Goal: Information Seeking & Learning: Learn about a topic

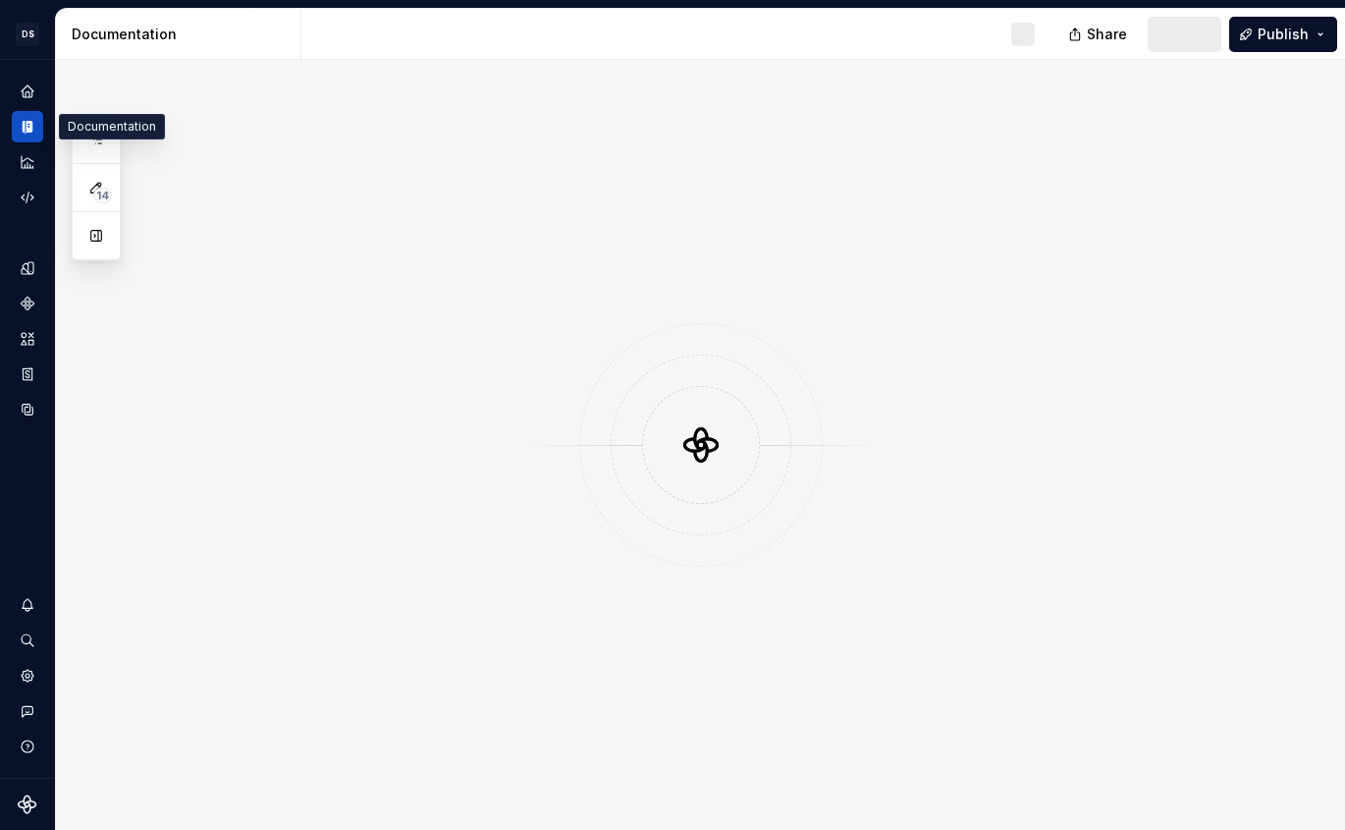
scroll to position [520, 0]
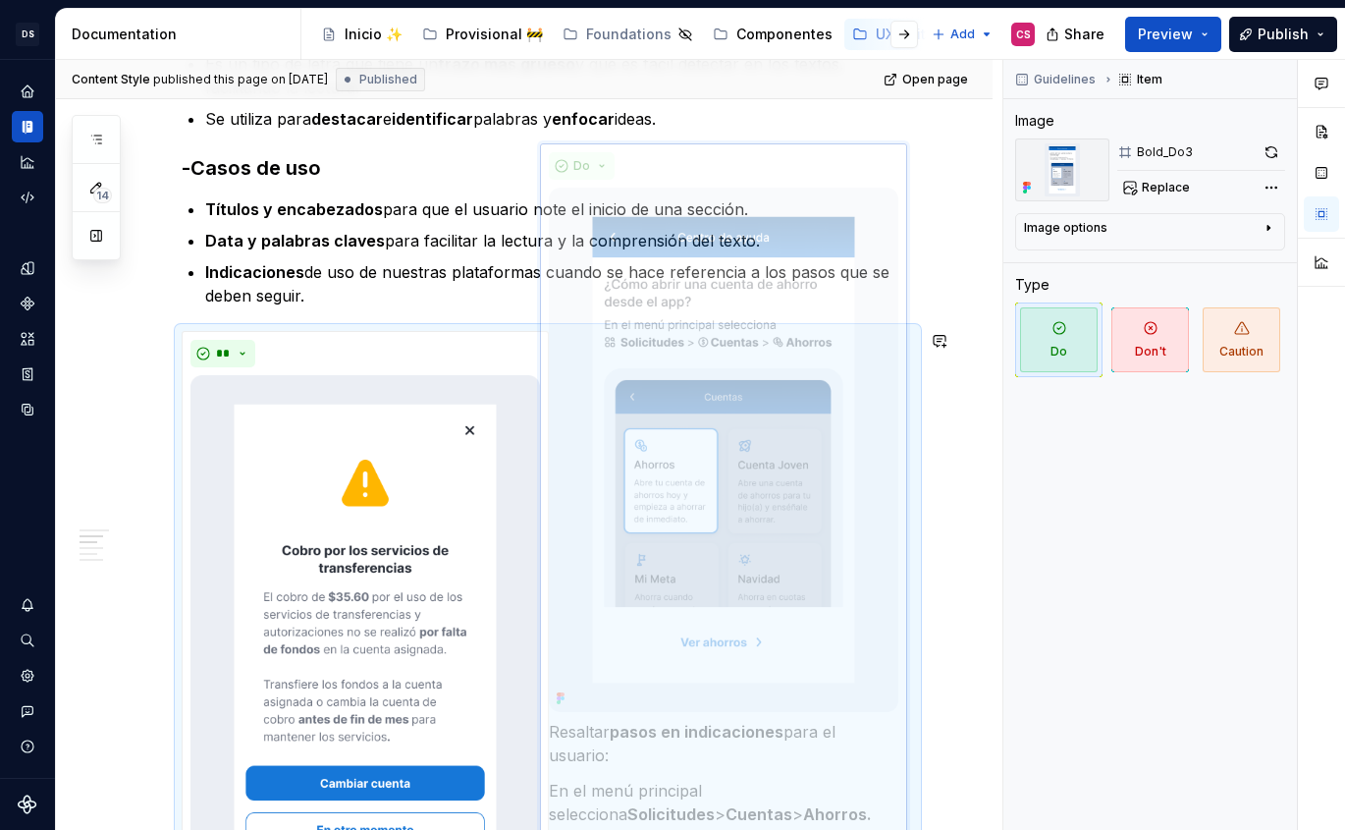
scroll to position [720, 0]
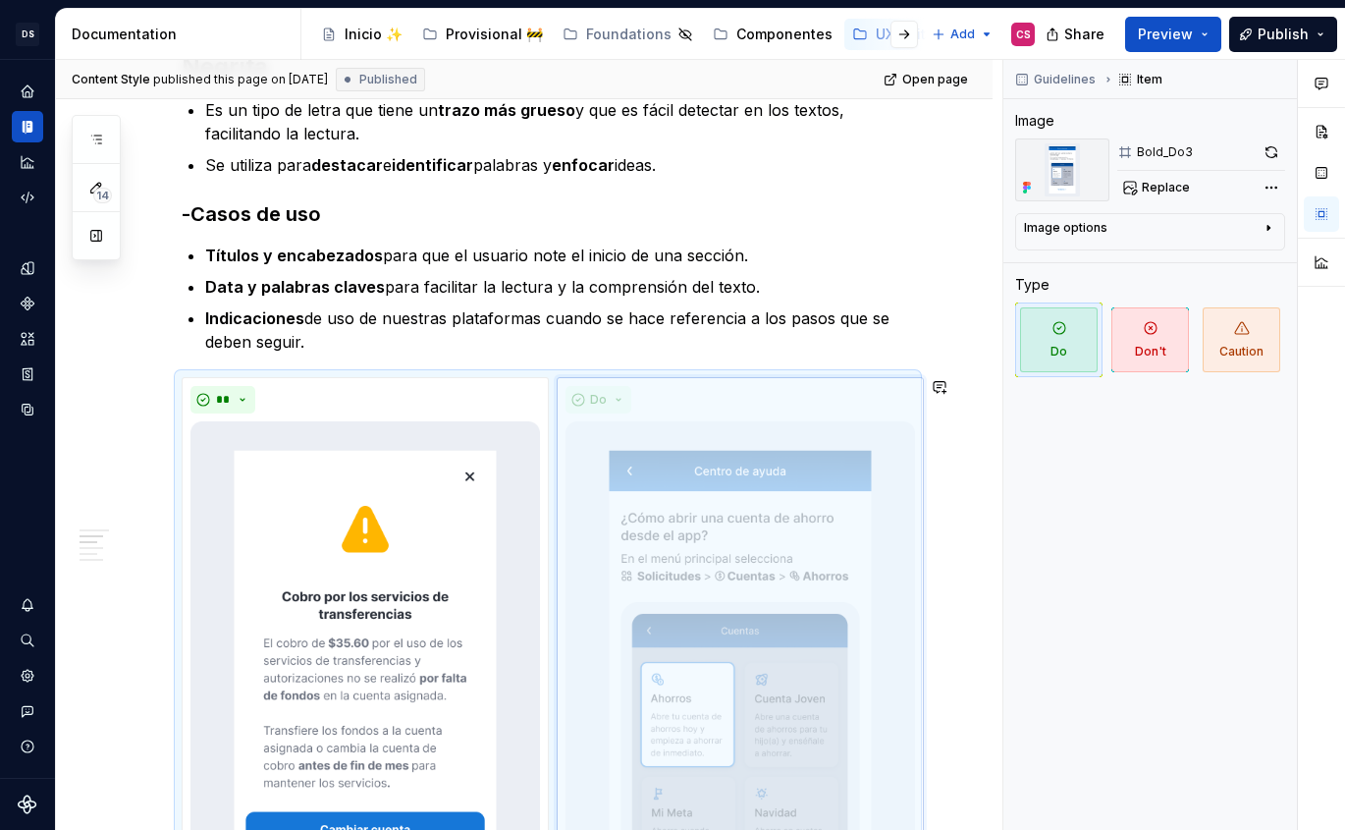
drag, startPoint x: 349, startPoint y: 661, endPoint x: 712, endPoint y: 414, distance: 439.0
click at [712, 414] on body "DS Banco General CS Design system data Documentation Accessibility guide for tr…" at bounding box center [672, 415] width 1345 height 830
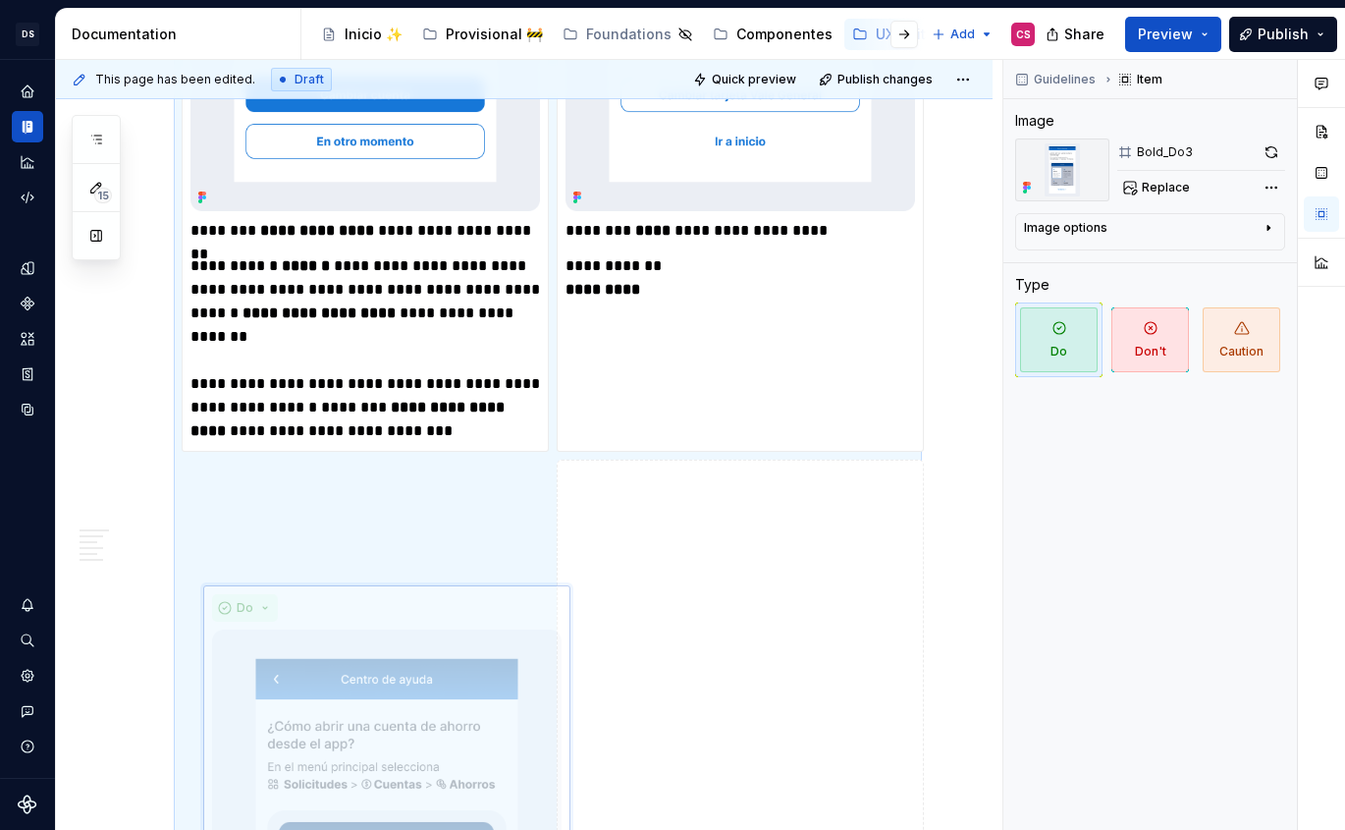
scroll to position [1454, 0]
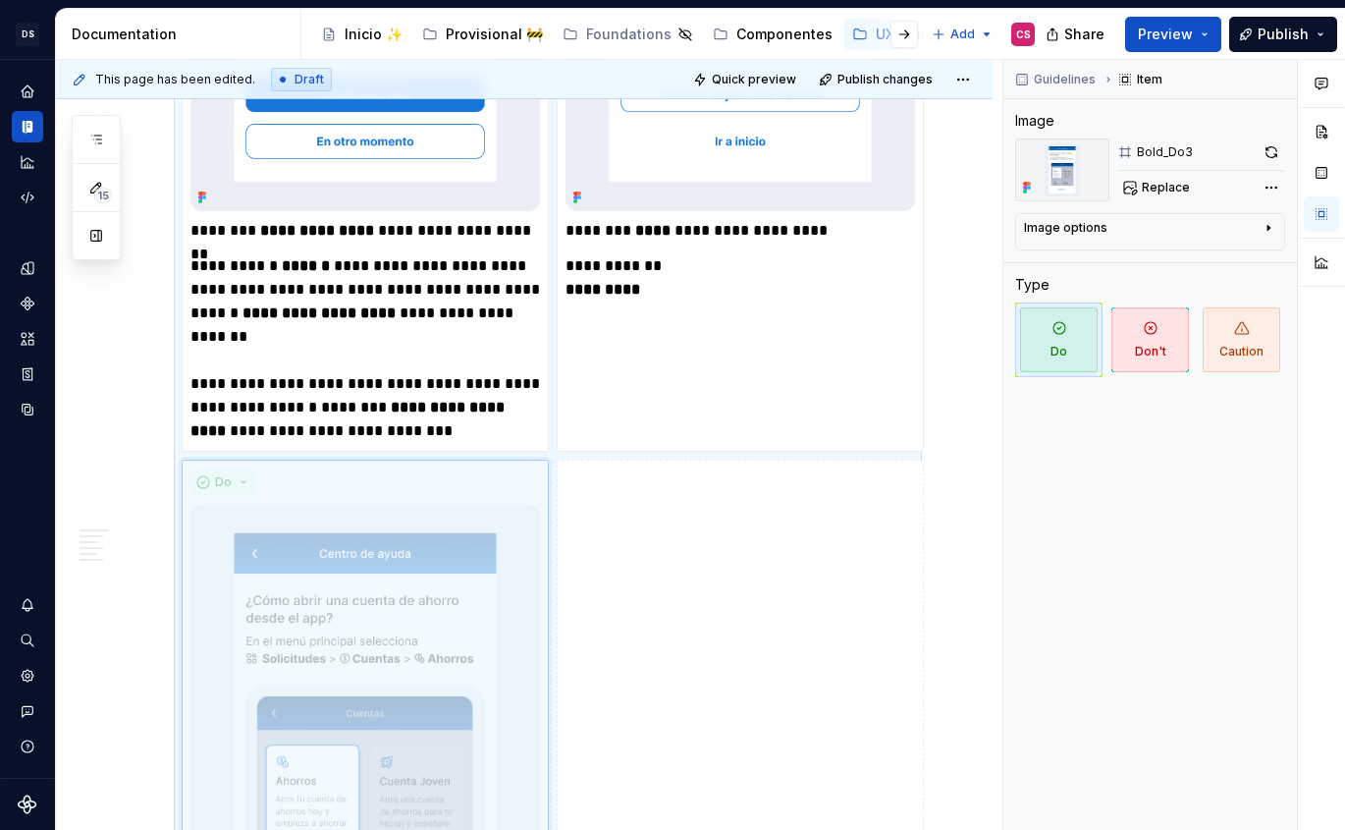
drag, startPoint x: 724, startPoint y: 230, endPoint x: 365, endPoint y: 546, distance: 477.9
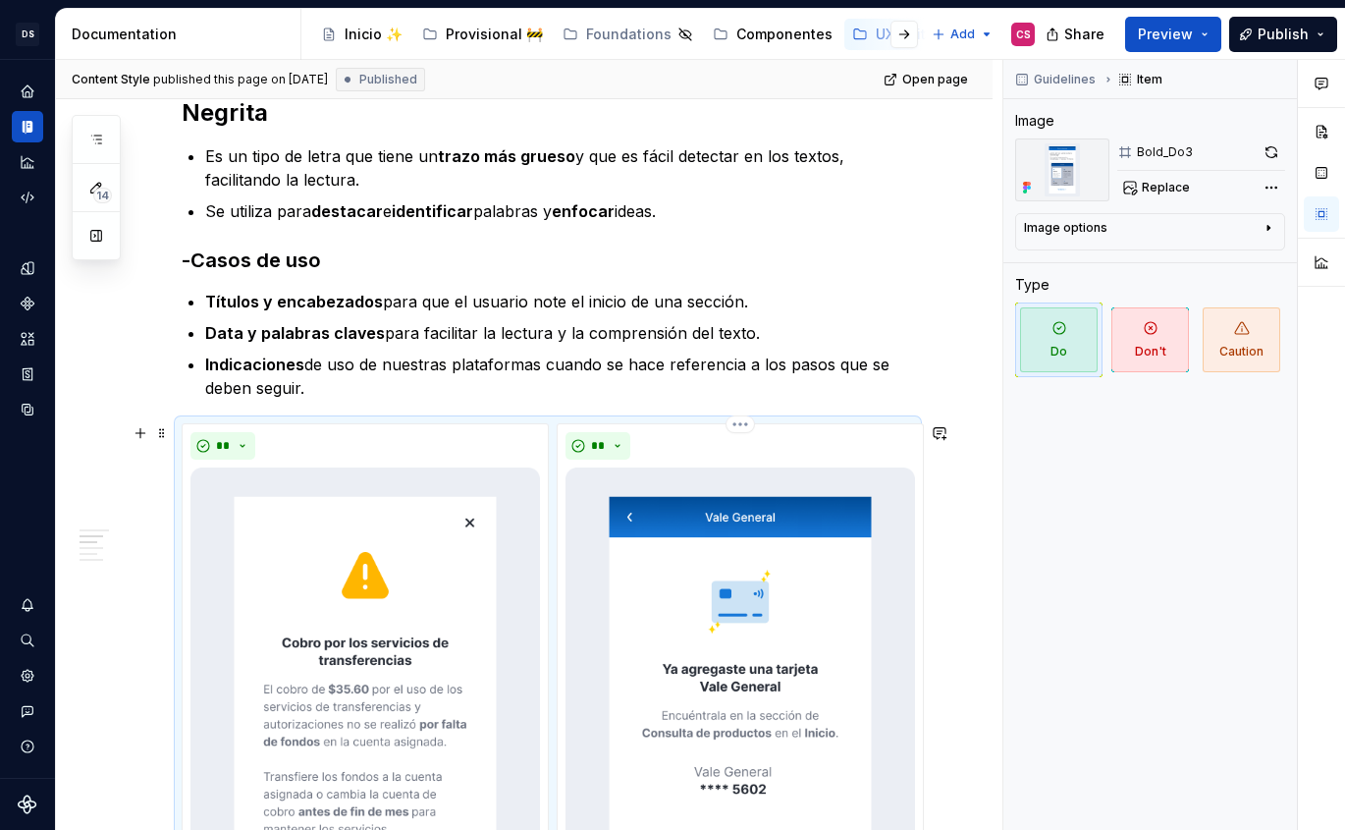
scroll to position [670, 0]
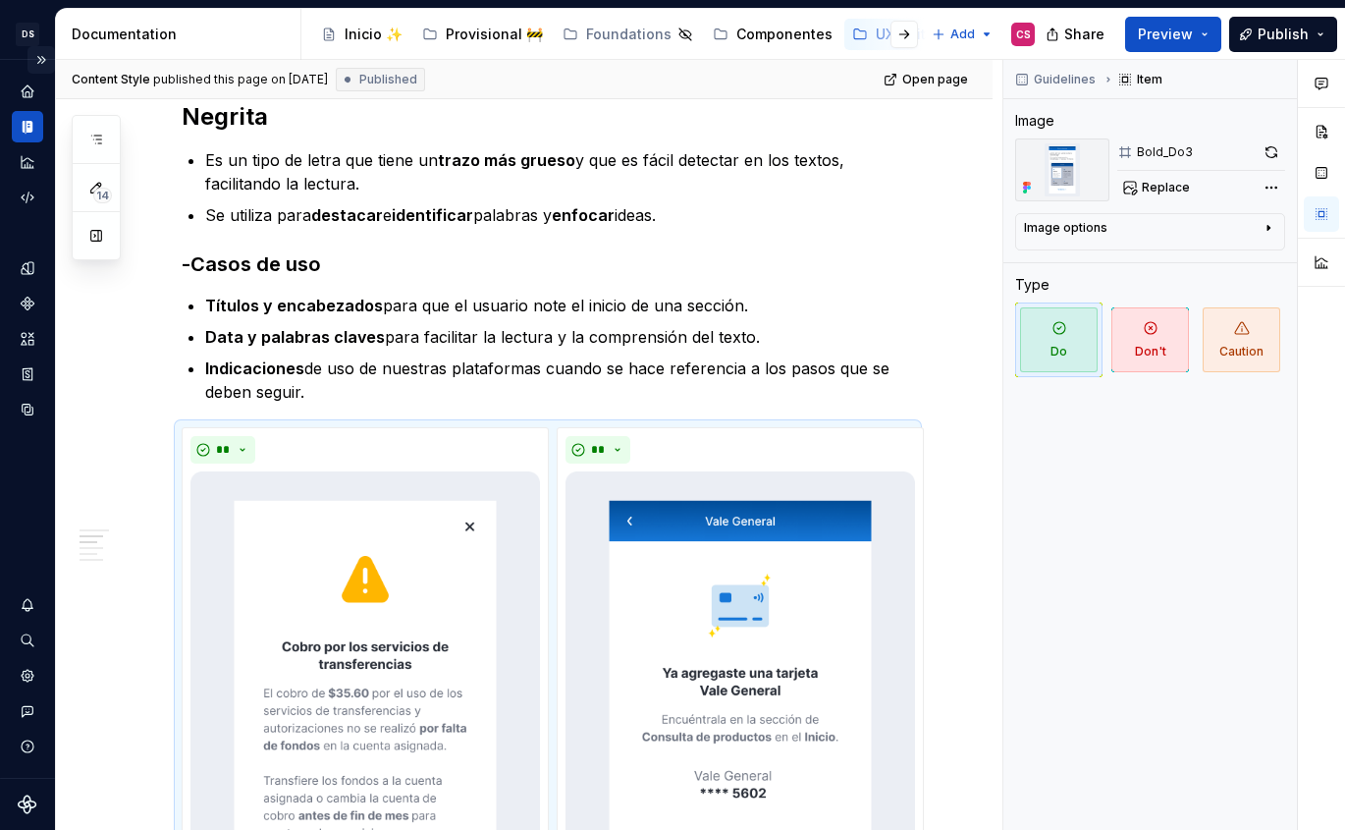
click at [41, 57] on button "Expand sidebar" at bounding box center [40, 59] width 27 height 27
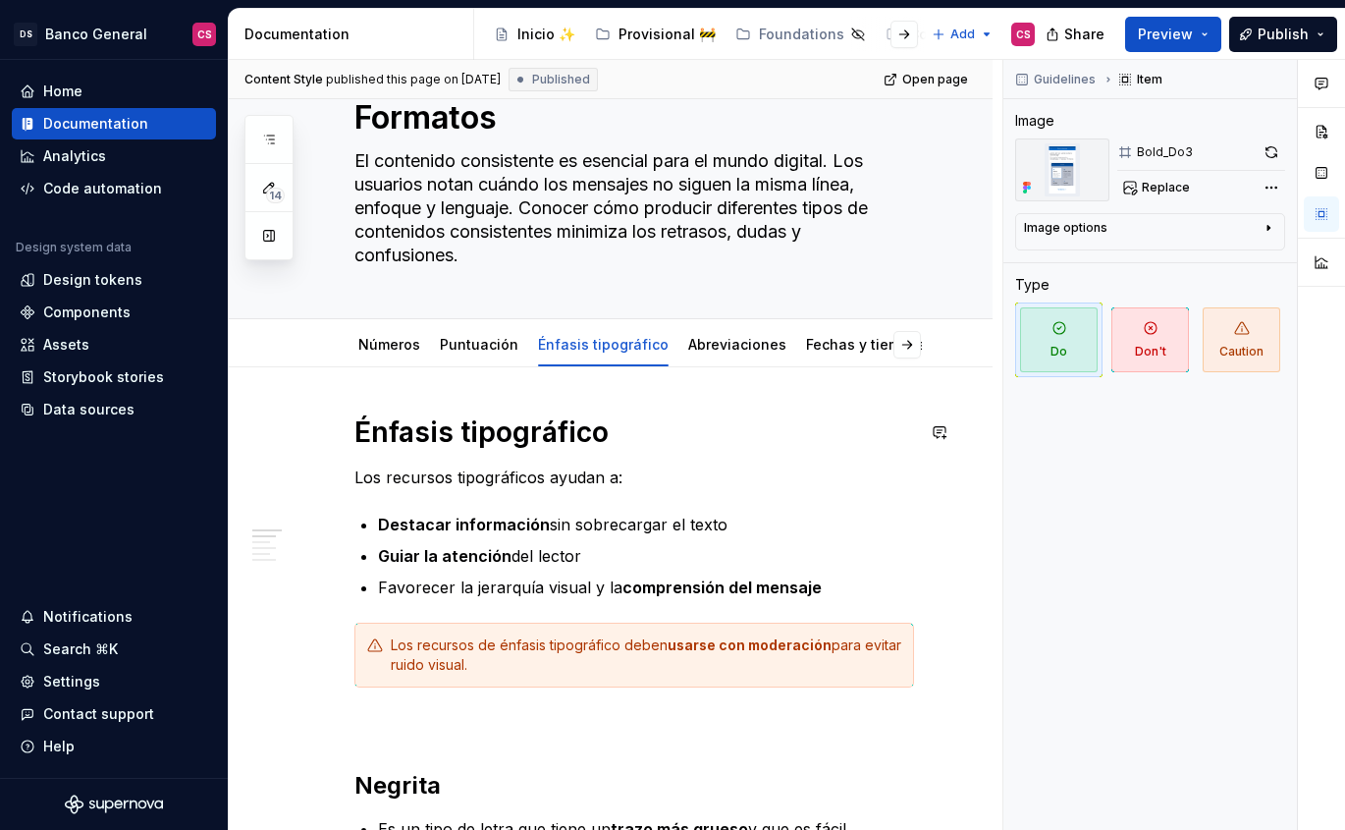
scroll to position [57, 0]
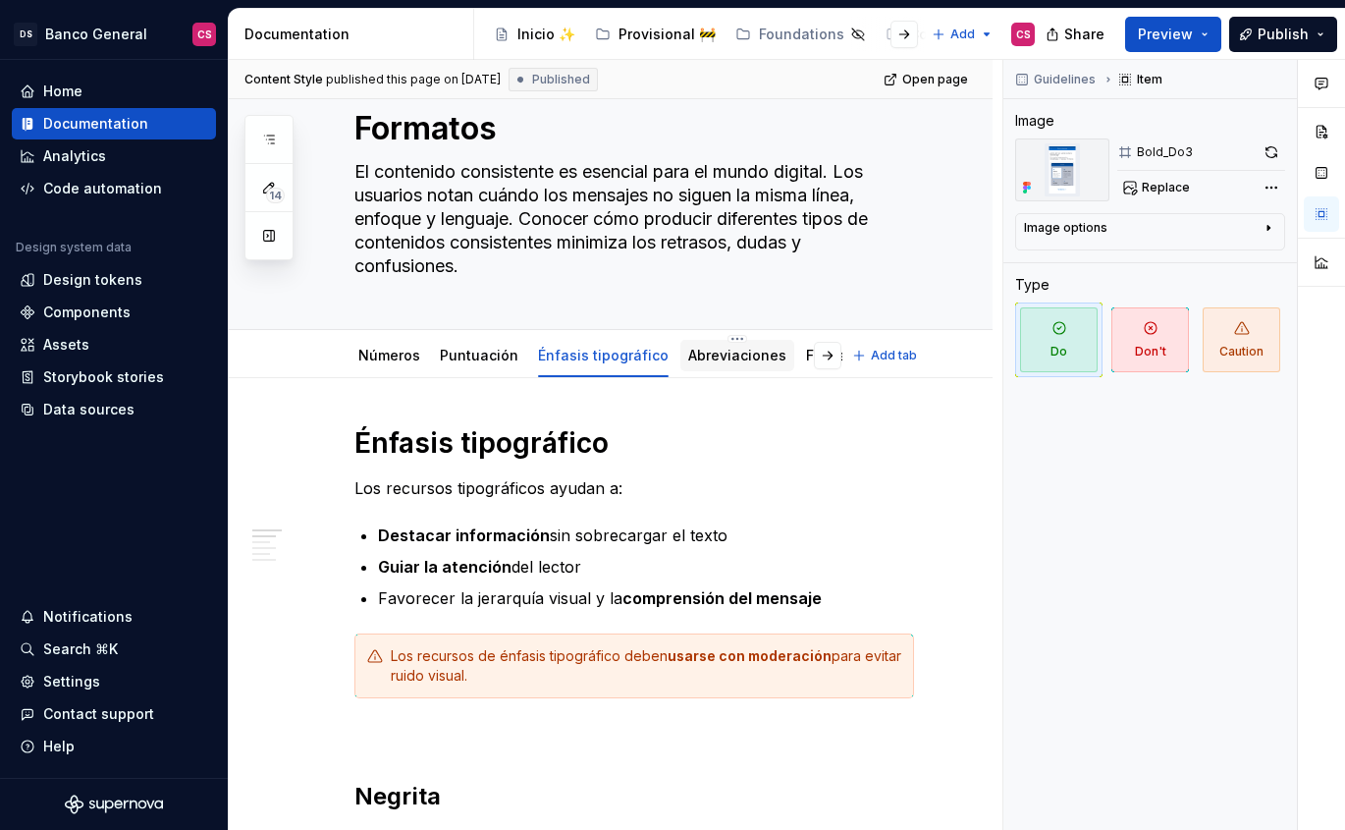
click at [713, 355] on link "Abreviaciones" at bounding box center [737, 355] width 98 height 17
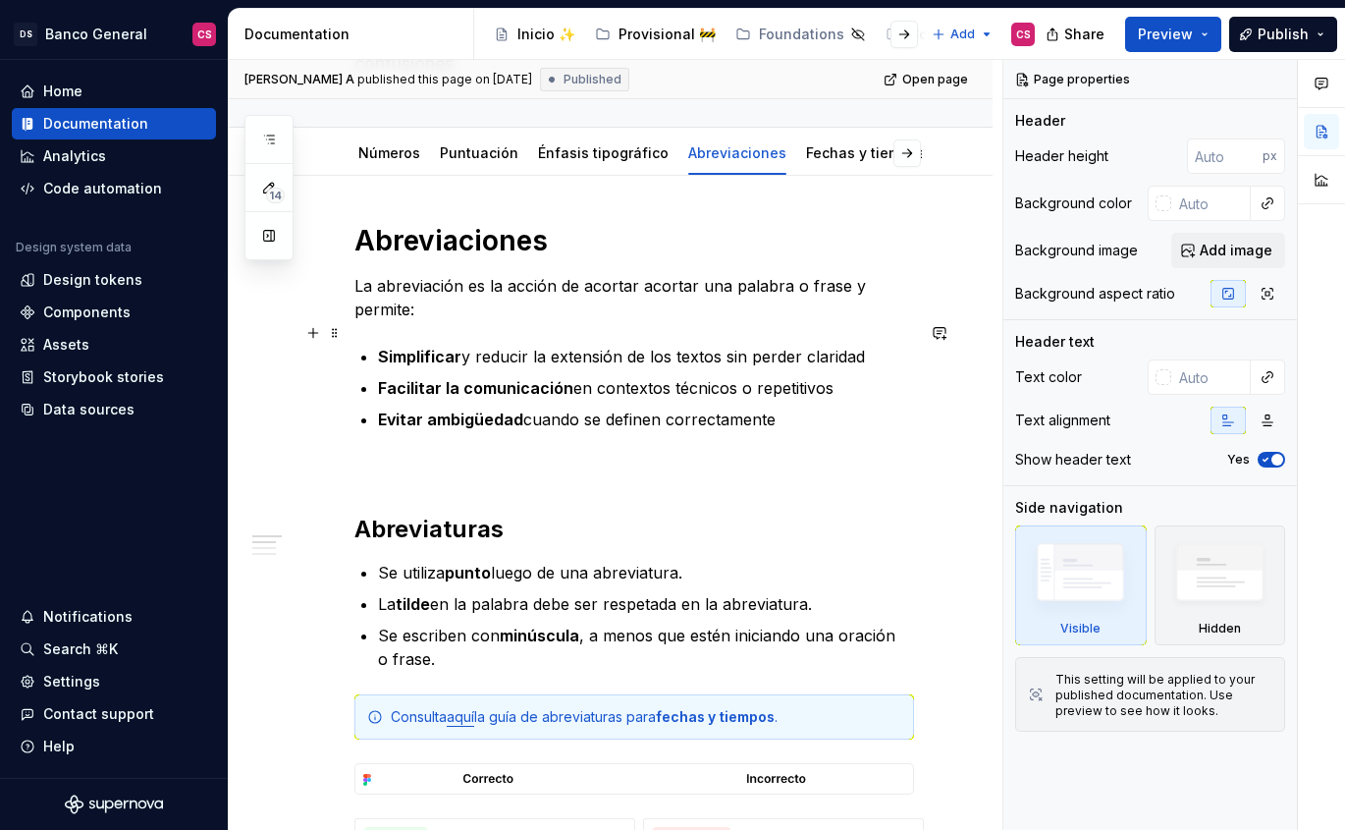
scroll to position [81, 0]
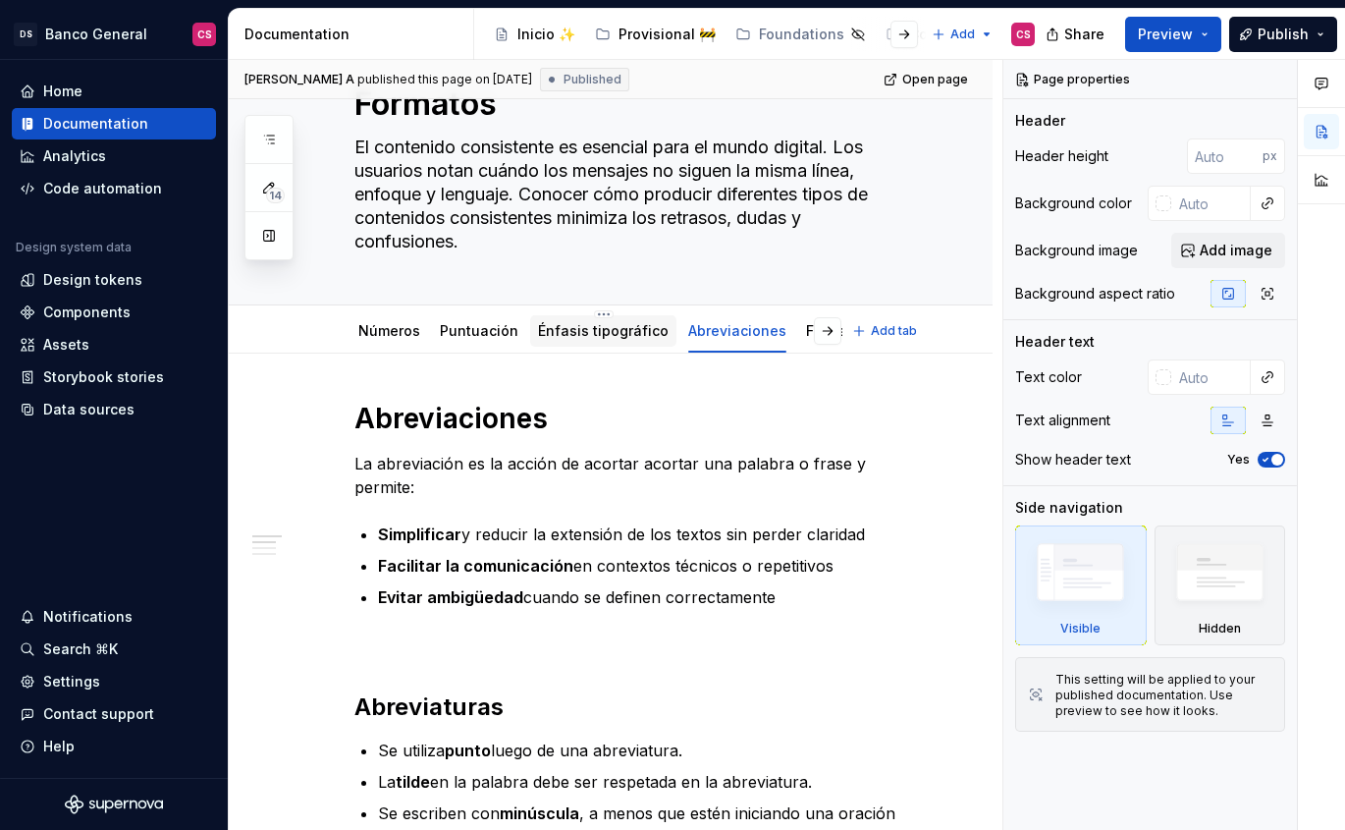
click at [592, 349] on div at bounding box center [603, 350] width 146 height 2
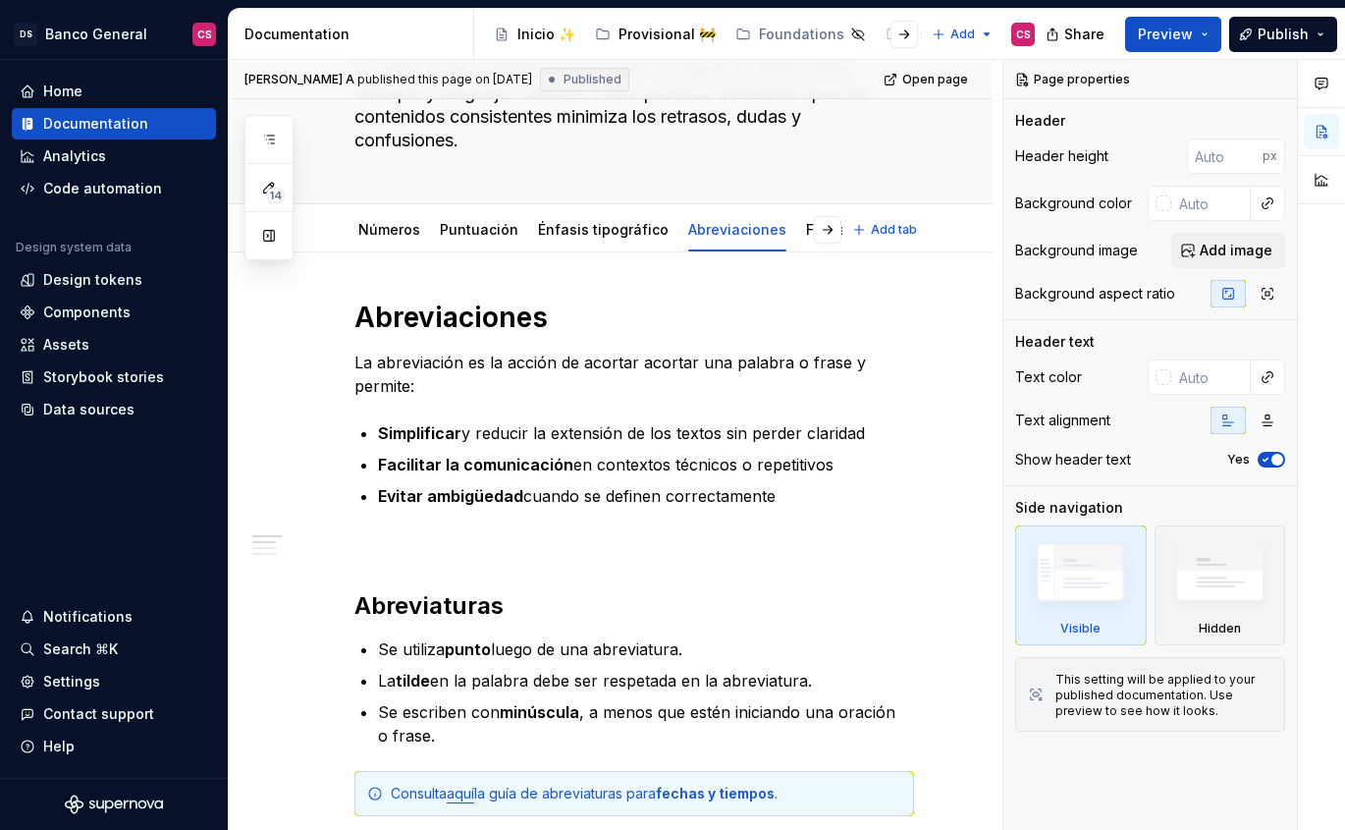
scroll to position [174, 0]
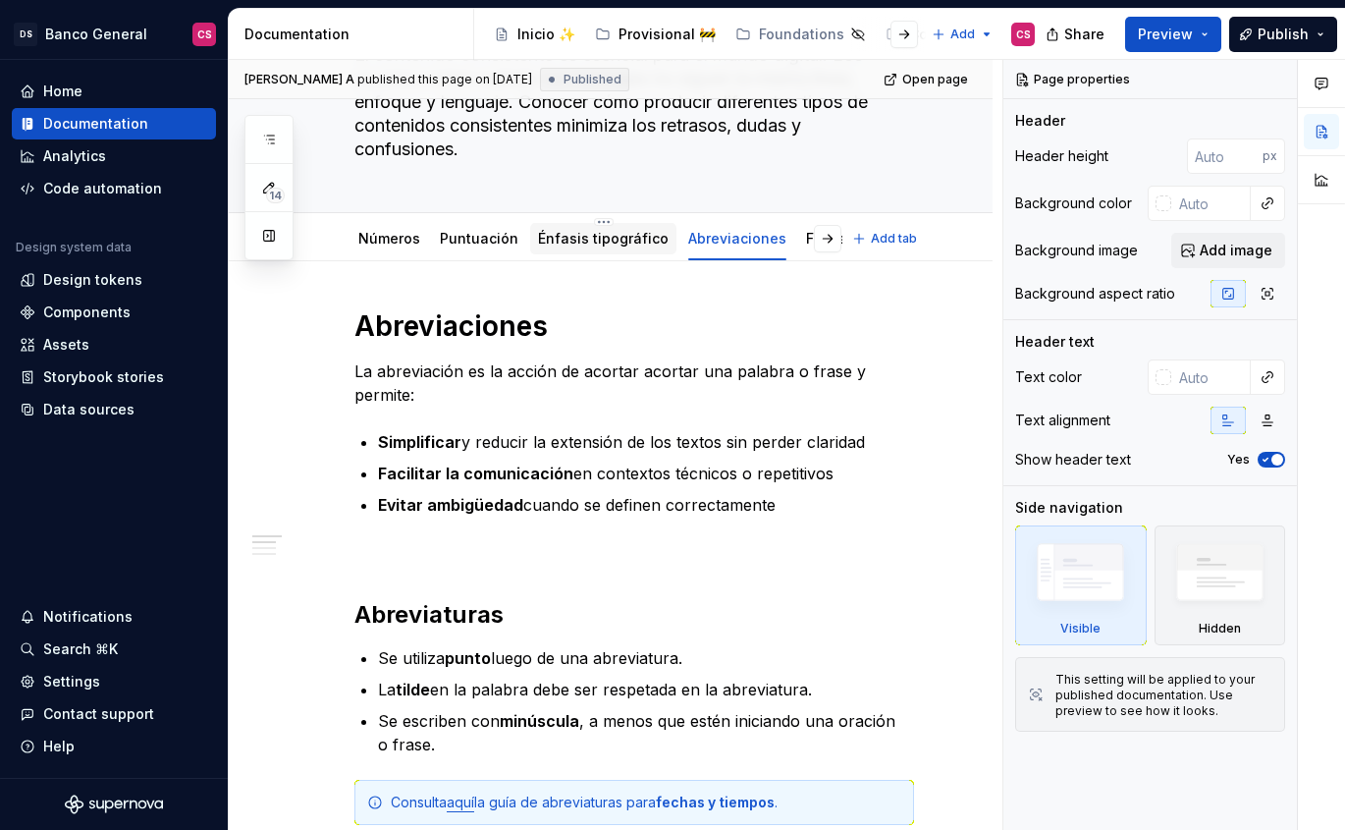
click at [568, 243] on link "Énfasis tipográfico" at bounding box center [603, 238] width 131 height 17
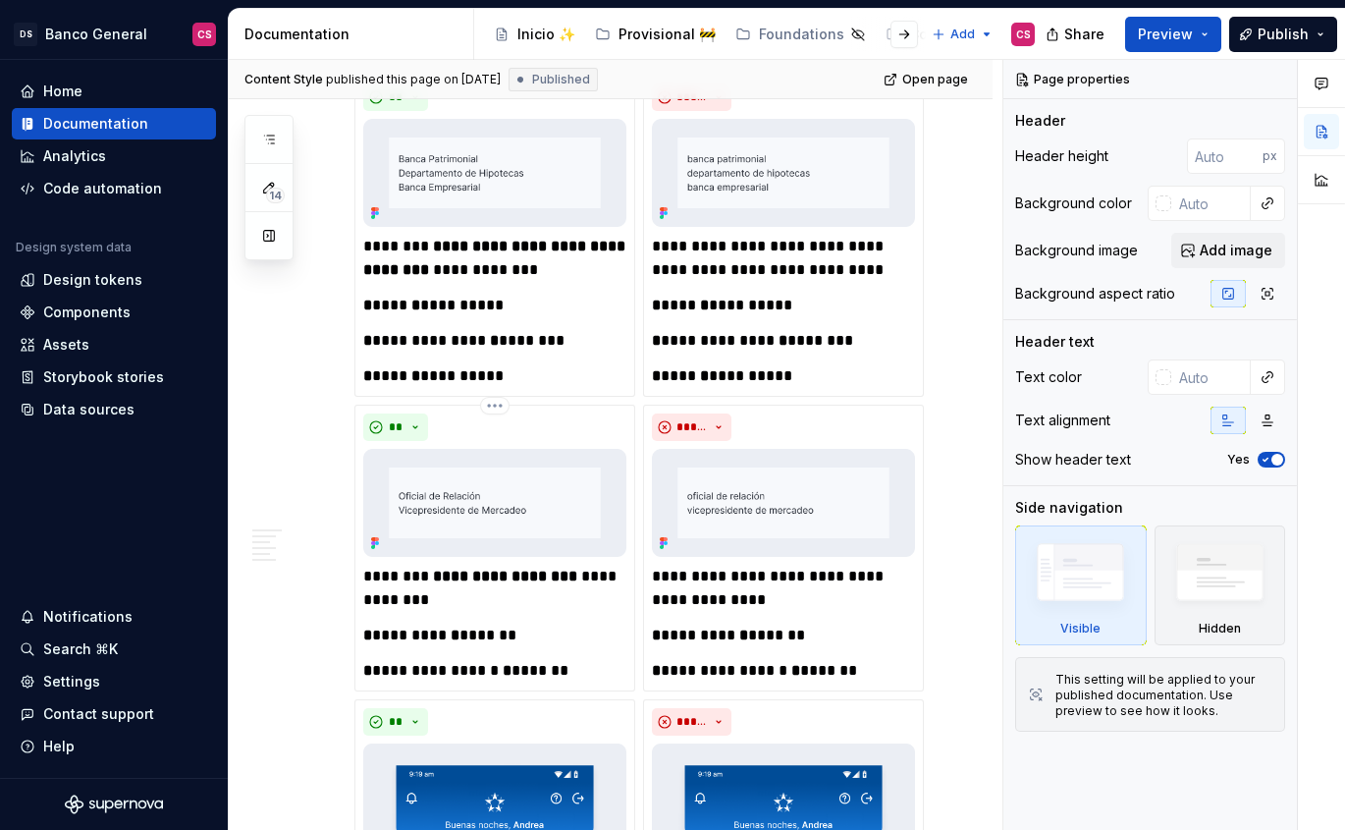
scroll to position [3674, 0]
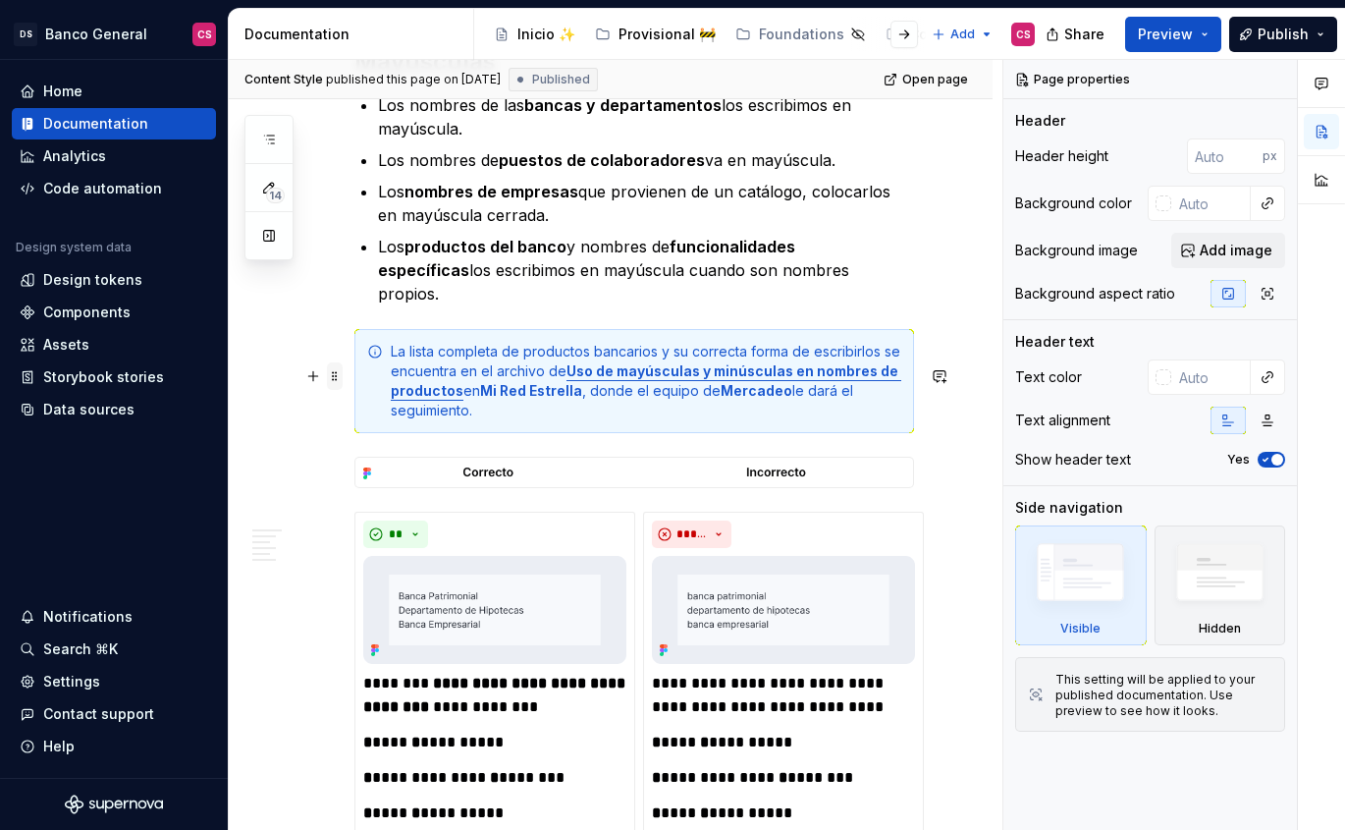
click at [338, 375] on span at bounding box center [335, 375] width 16 height 27
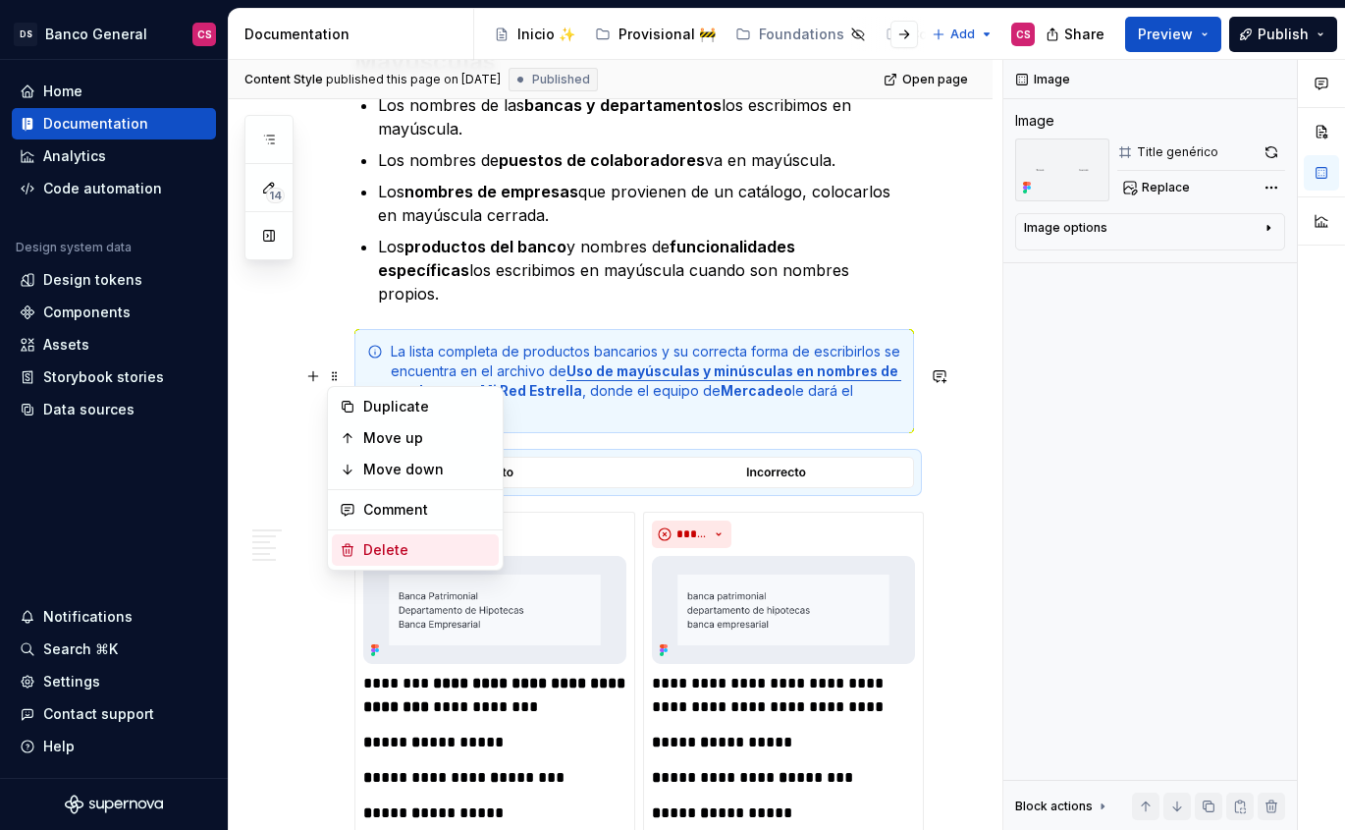
click at [361, 541] on div "Delete" at bounding box center [415, 549] width 167 height 31
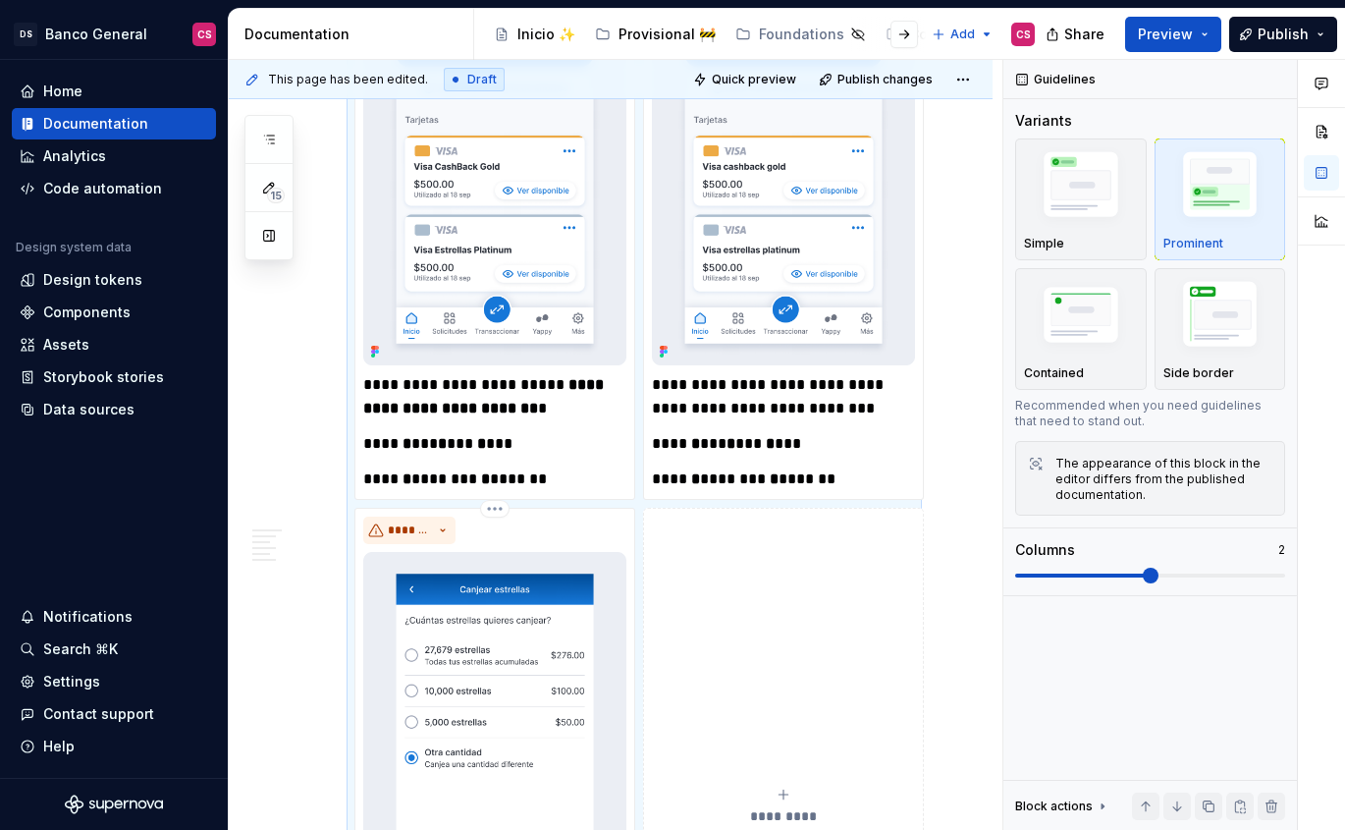
scroll to position [4830, 0]
click at [639, 407] on div "**********" at bounding box center [634, 202] width 560 height 1803
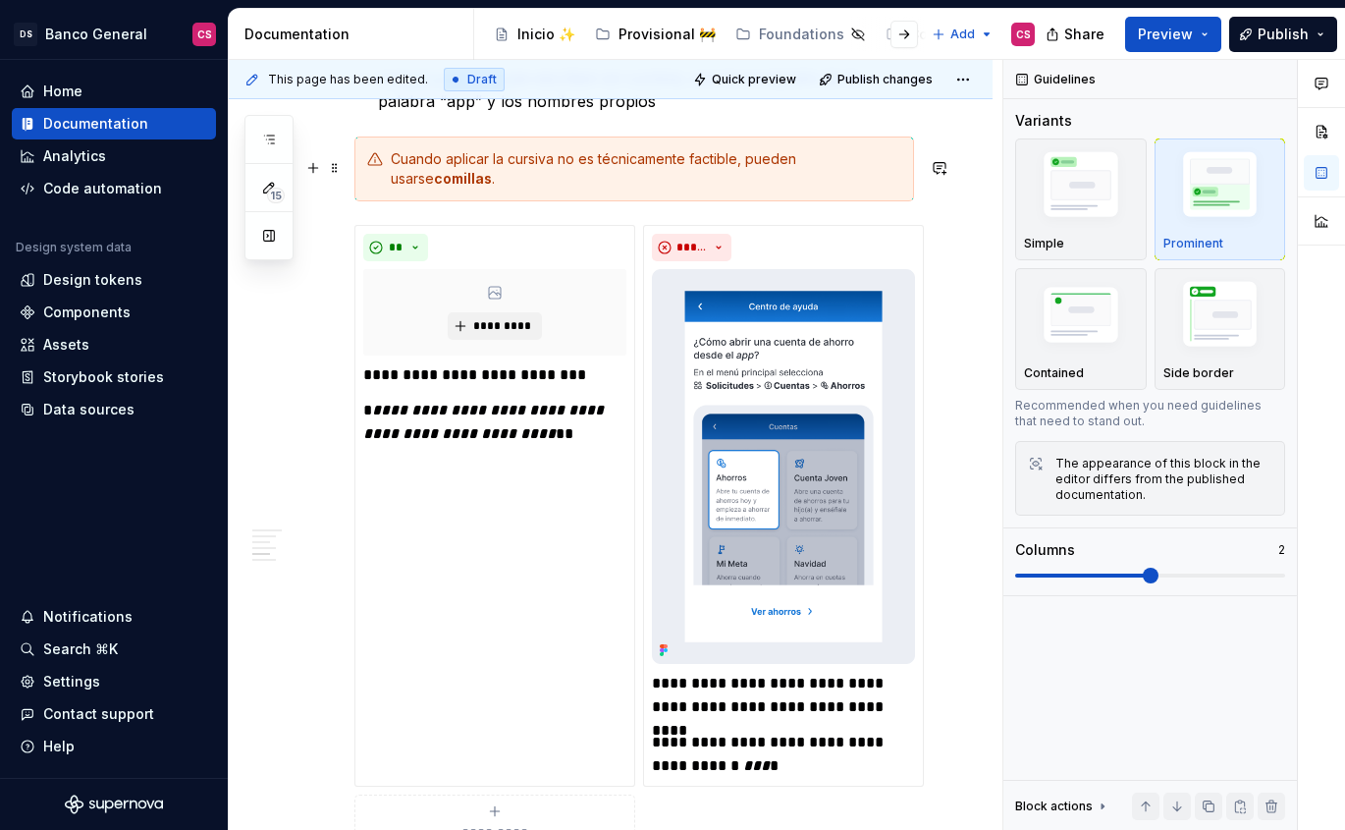
scroll to position [2541, 0]
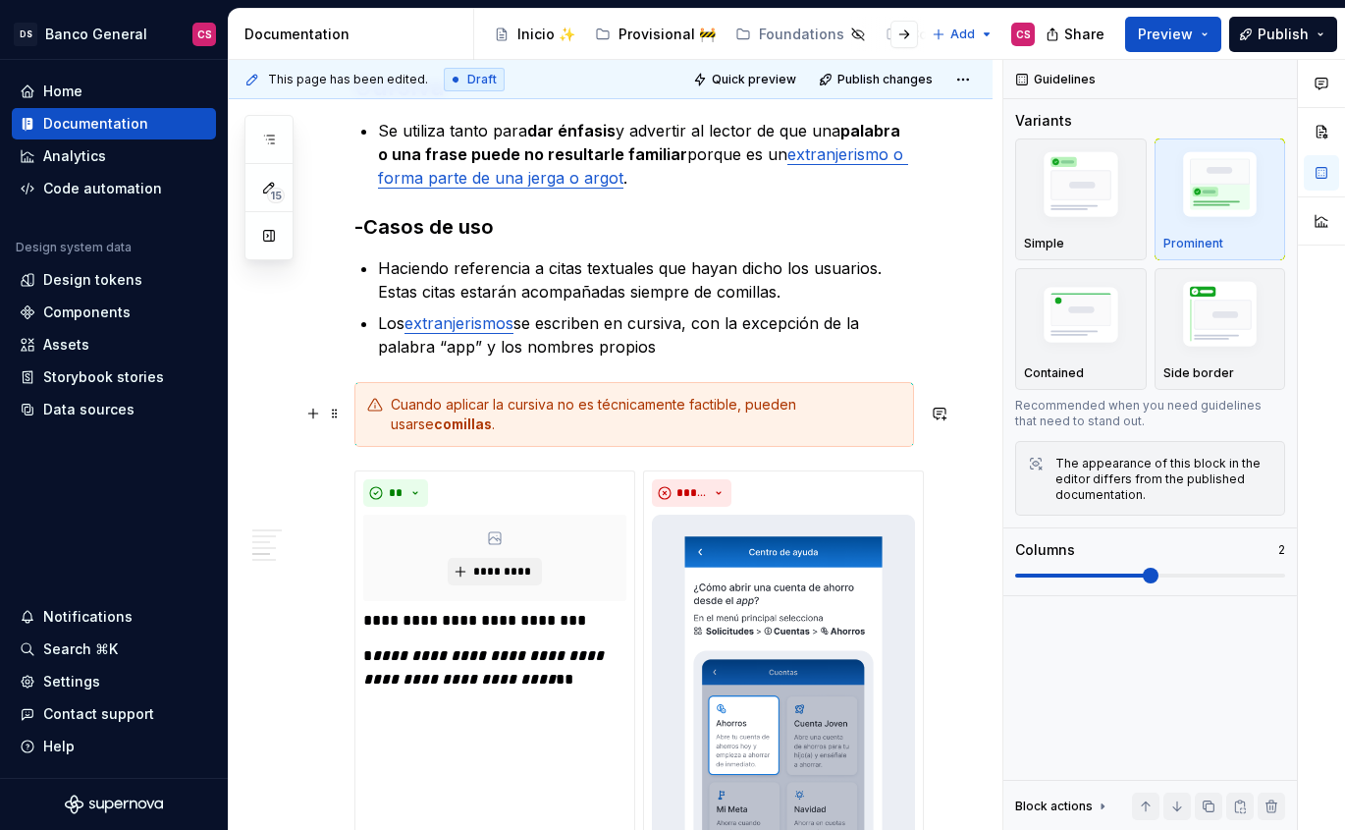
click at [639, 470] on div "**********" at bounding box center [634, 783] width 560 height 626
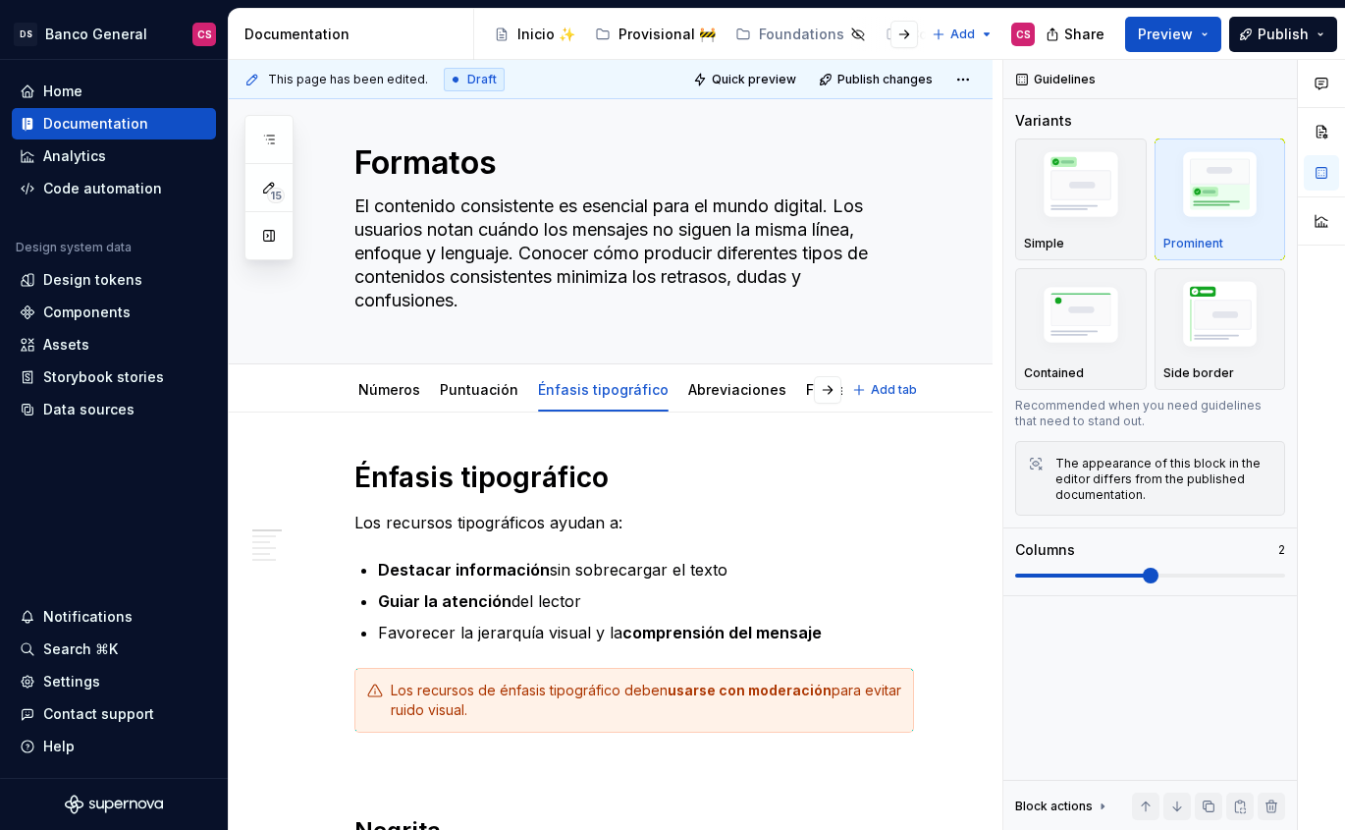
scroll to position [0, 0]
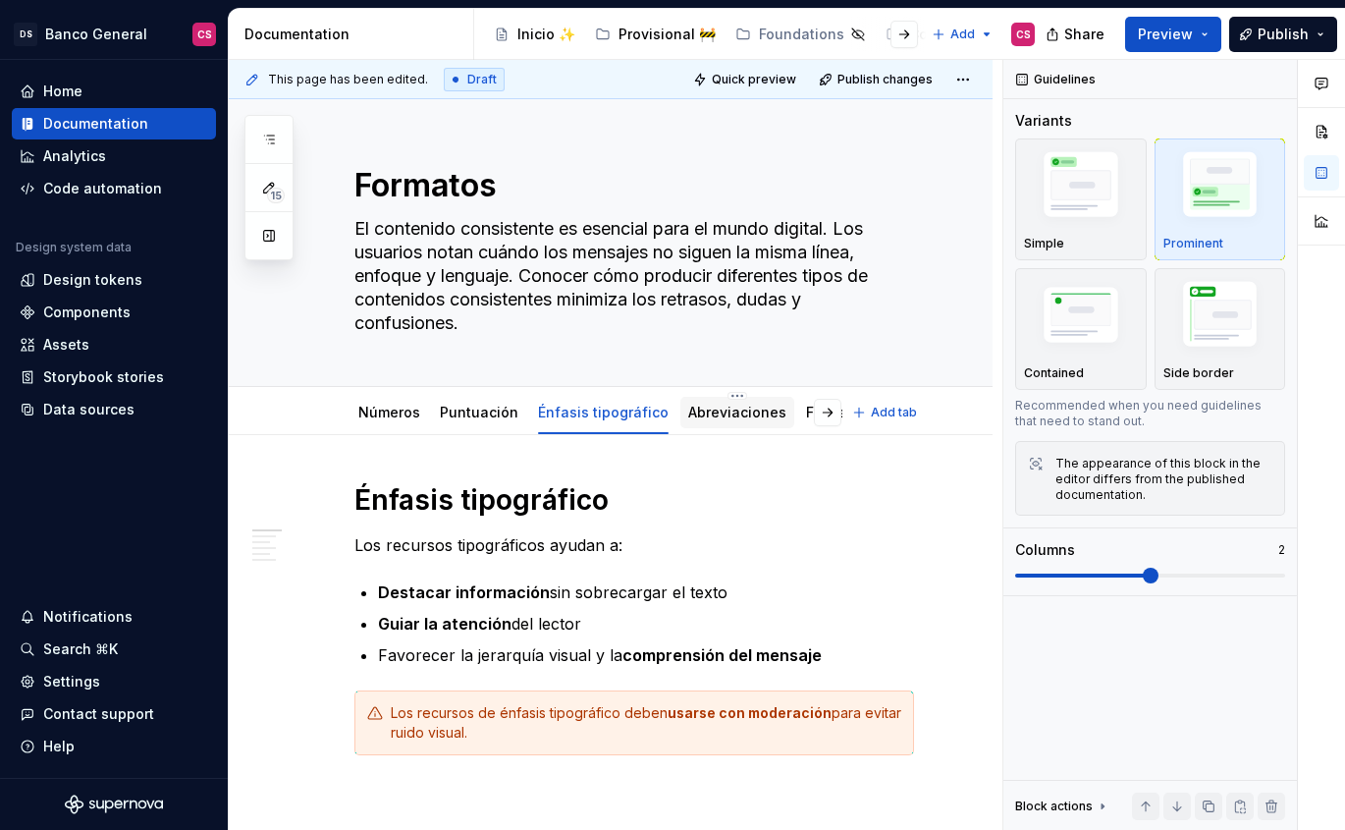
click at [718, 403] on div "Abreviaciones" at bounding box center [737, 413] width 98 height 20
click at [689, 419] on link "Abreviaciones" at bounding box center [737, 412] width 98 height 17
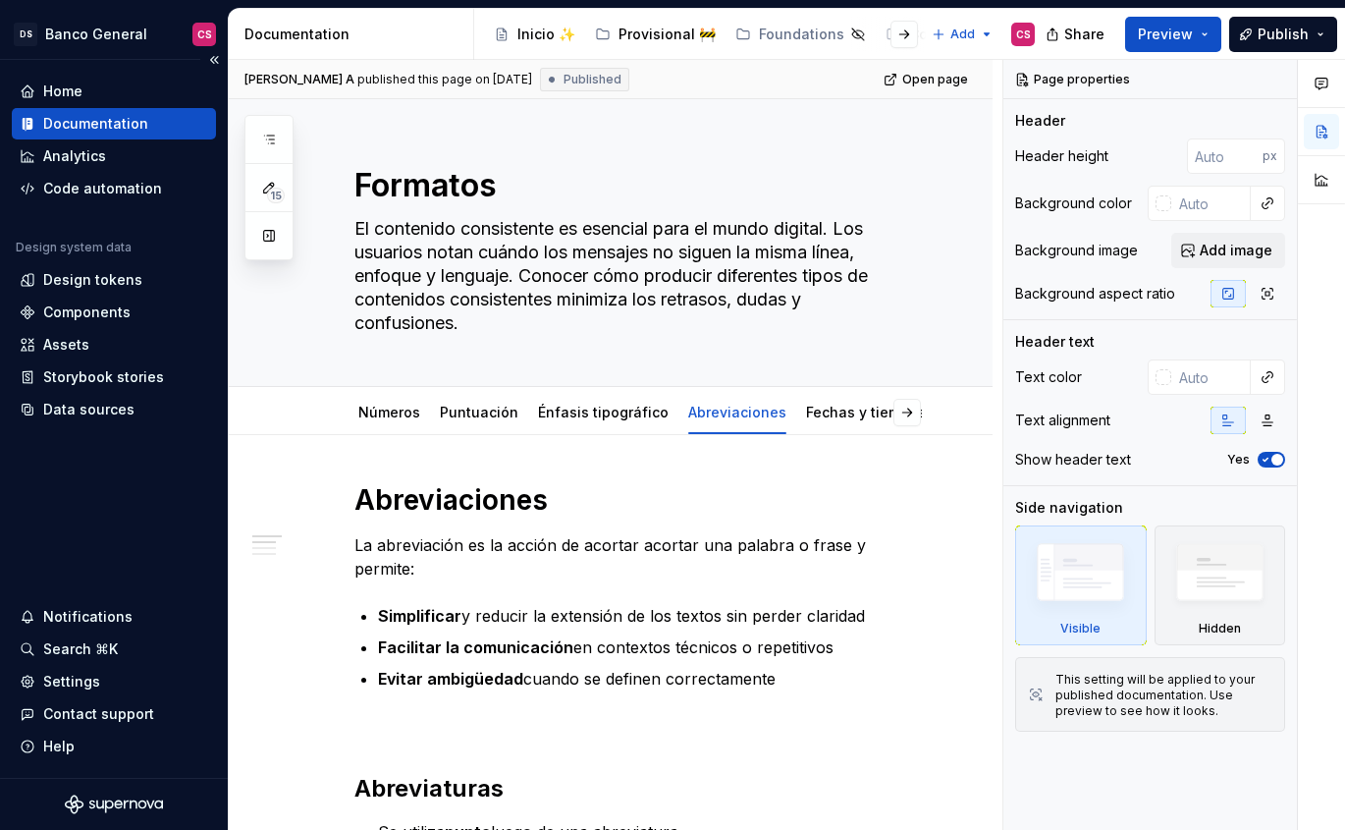
type textarea "*"
